Goal: Information Seeking & Learning: Learn about a topic

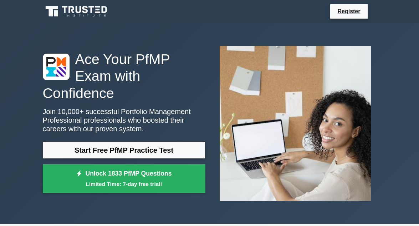
click at [364, 35] on div "Ace Your PfMP Exam with Confidence Join 10,000+ successful Portfolio Management…" at bounding box center [210, 123] width 343 height 201
click at [337, 83] on img at bounding box center [295, 123] width 163 height 166
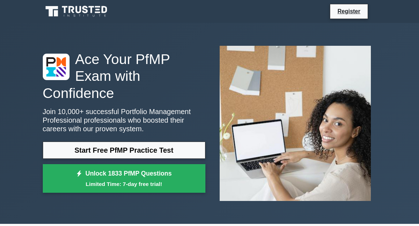
click at [337, 83] on img at bounding box center [295, 123] width 163 height 166
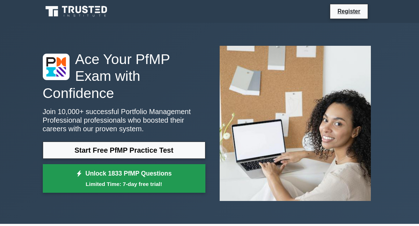
click at [109, 184] on link "Unlock 1833 PfMP Questions Limited Time: 7-day free trial!" at bounding box center [124, 178] width 163 height 29
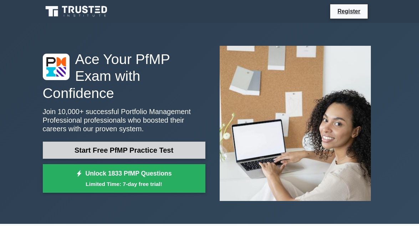
click at [113, 141] on link "Start Free PfMP Practice Test" at bounding box center [124, 149] width 163 height 17
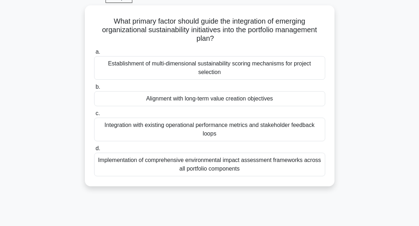
scroll to position [55, 0]
